Goal: Communication & Community: Answer question/provide support

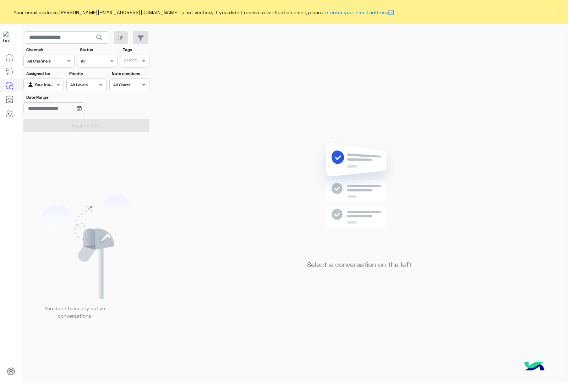
click at [555, 11] on button "×" at bounding box center [554, 12] width 7 height 7
click at [282, 235] on div "Select a conversation on the left" at bounding box center [359, 206] width 417 height 360
